Goal: Find specific page/section: Find specific page/section

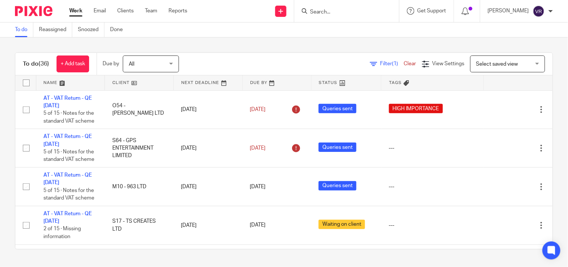
scroll to position [620, 0]
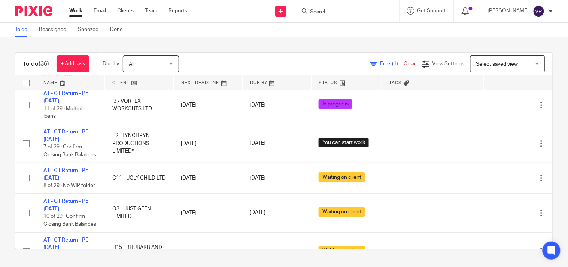
click at [340, 14] on input "Search" at bounding box center [342, 12] width 67 height 7
paste input "Aaron Forbes Music Ltd"
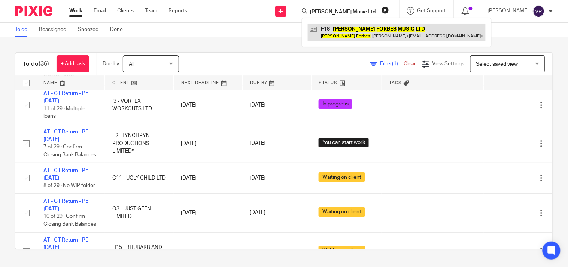
type input "Aaron Forbes Music Ltd"
click at [352, 34] on link at bounding box center [397, 32] width 178 height 17
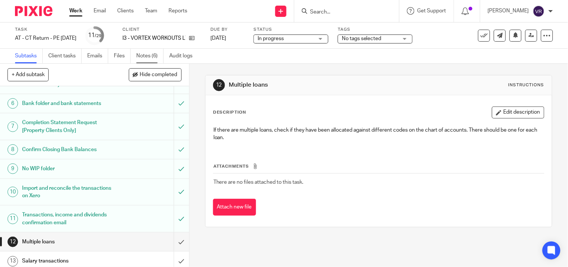
scroll to position [83, 0]
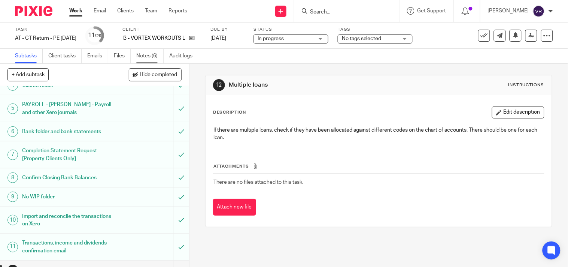
click at [146, 55] on link "Notes (6)" at bounding box center [149, 56] width 27 height 15
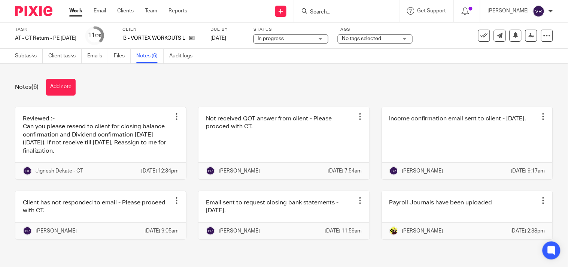
scroll to position [15, 0]
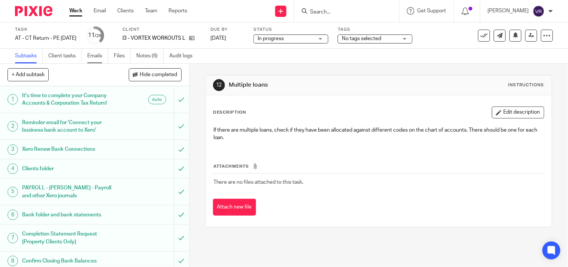
click at [98, 59] on link "Emails" at bounding box center [97, 56] width 21 height 15
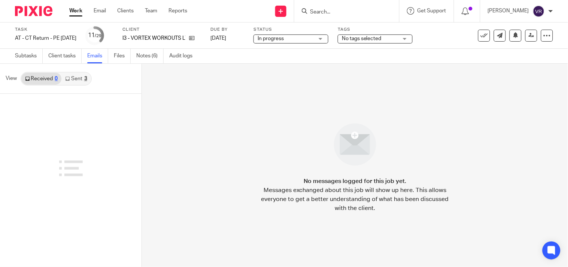
click at [77, 79] on link "Sent 3" at bounding box center [75, 79] width 29 height 12
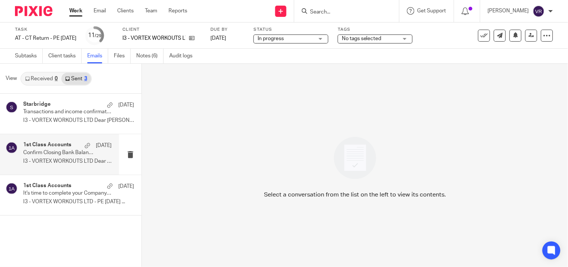
click at [57, 161] on p "I3 - VORTEX WORKOUTS LTD Dear Ken, ..." at bounding box center [67, 161] width 88 height 6
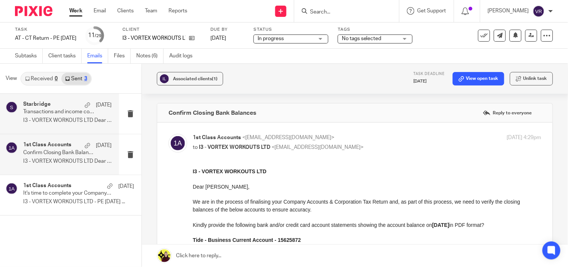
click at [59, 119] on p "I3 - VORTEX WORKOUTS LTD Dear Ken, ..." at bounding box center [67, 120] width 88 height 6
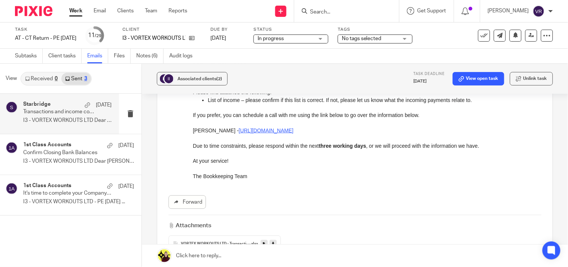
scroll to position [166, 0]
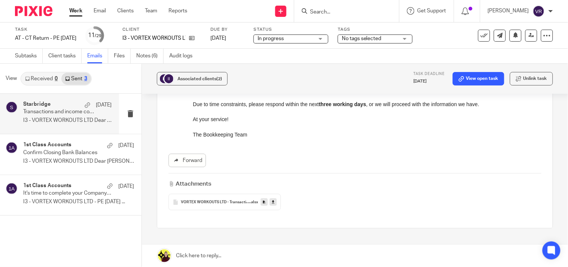
click at [274, 203] on link at bounding box center [273, 201] width 7 height 7
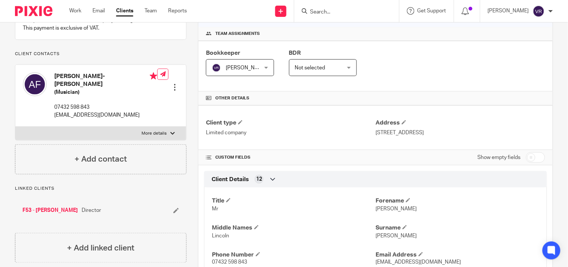
scroll to position [3, 0]
